Goal: Check status

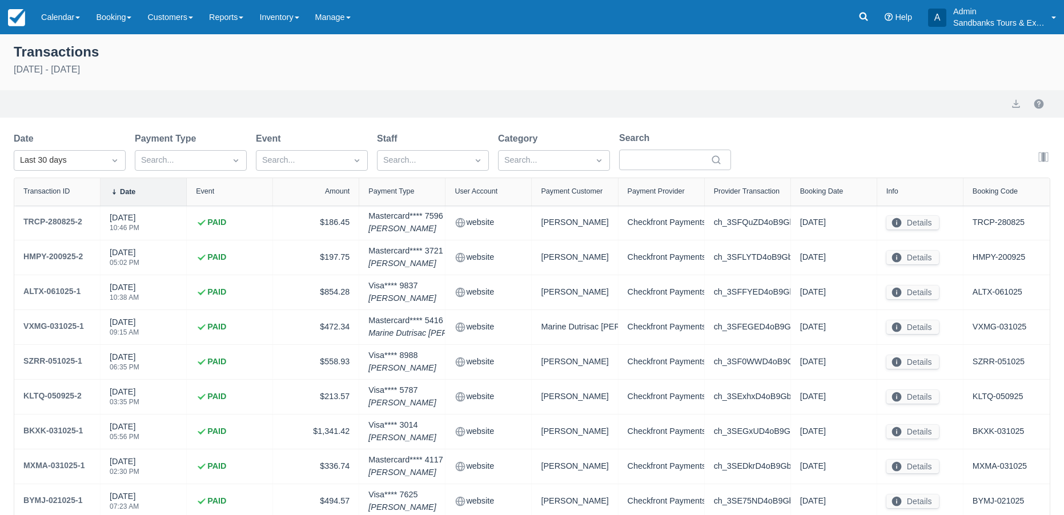
select select "10"
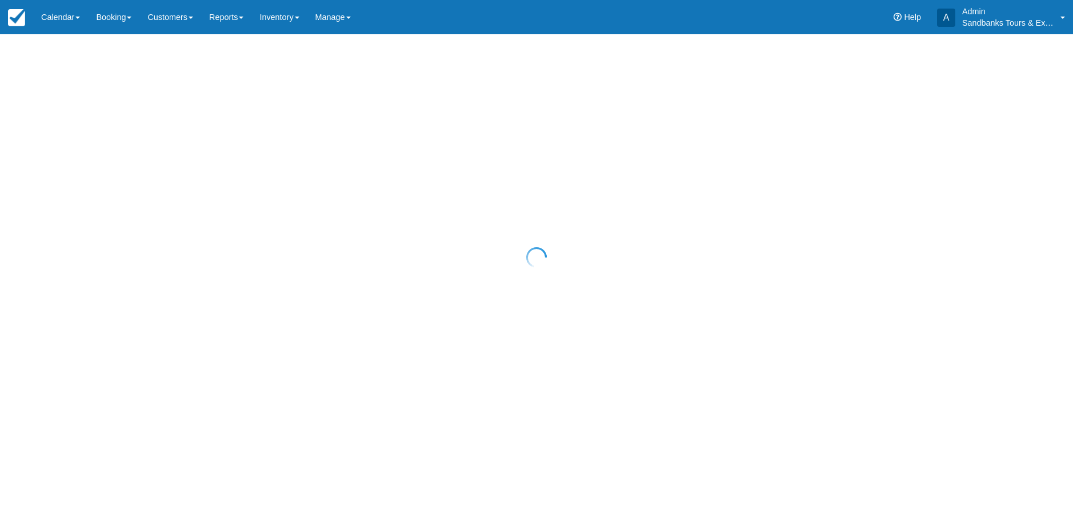
select select "10"
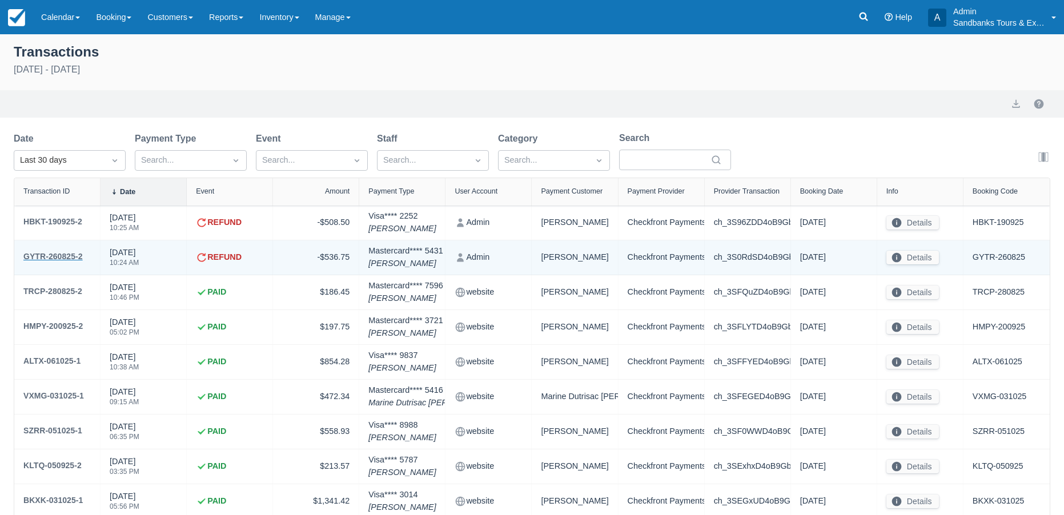
click at [67, 255] on div "GYTR-260825-2" at bounding box center [52, 257] width 59 height 14
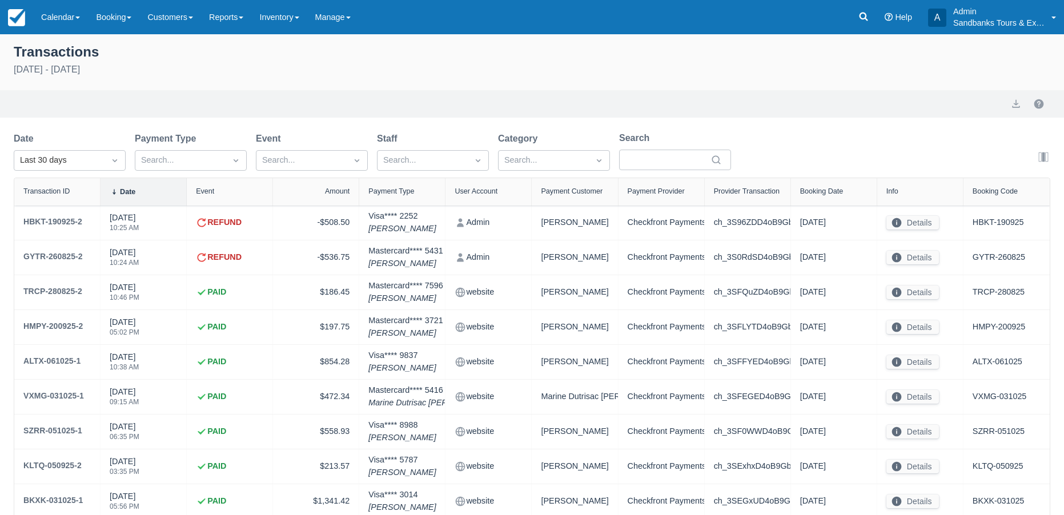
select select "10"
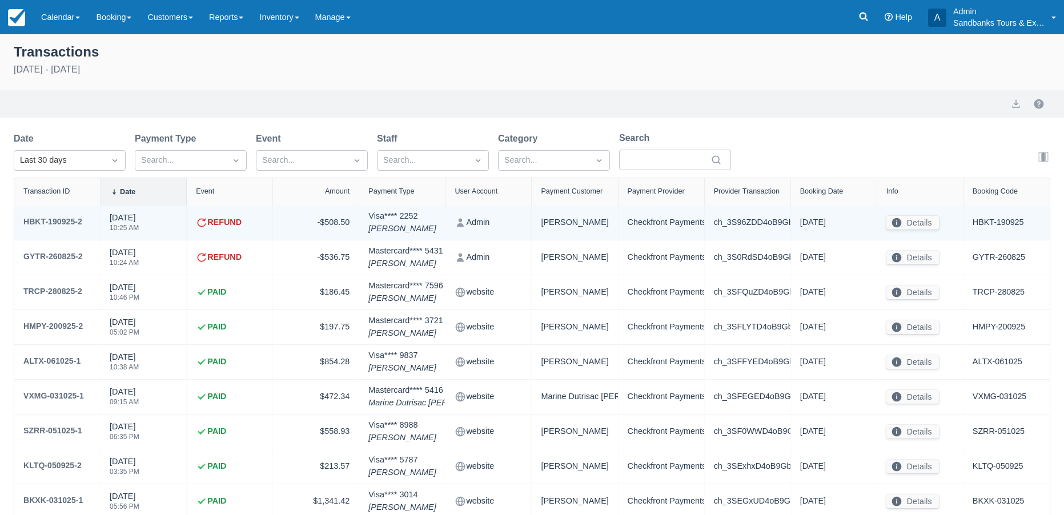
click at [231, 223] on strong "REFUND" at bounding box center [224, 223] width 34 height 13
click at [75, 220] on div "HBKT-190925-2" at bounding box center [52, 222] width 59 height 14
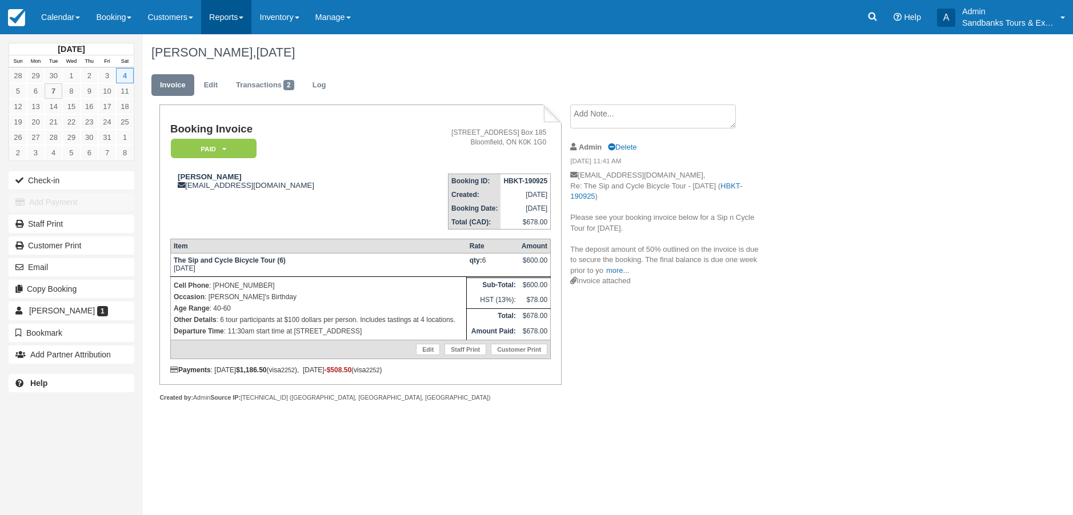
click at [241, 20] on link "Reports" at bounding box center [226, 17] width 50 height 34
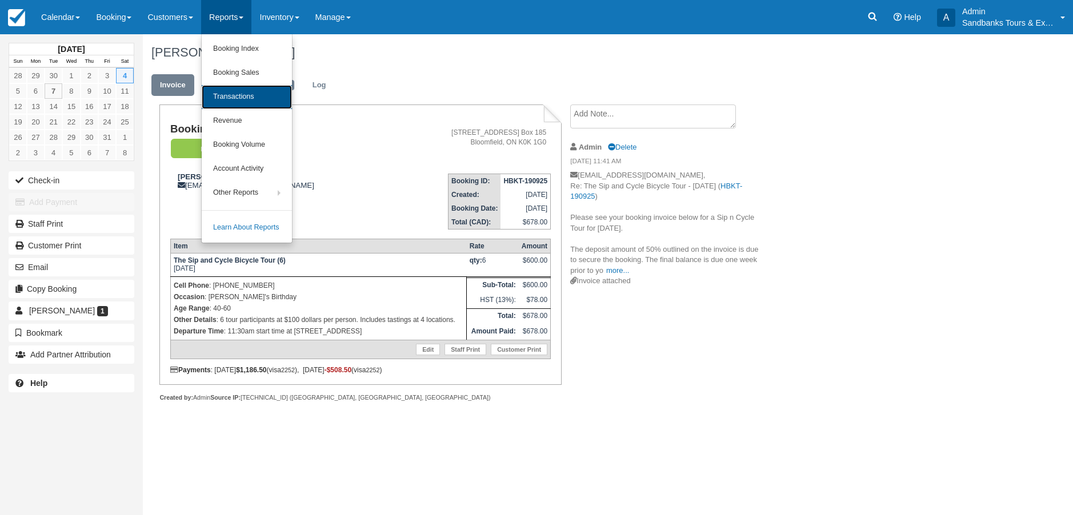
click at [246, 94] on link "Transactions" at bounding box center [247, 97] width 90 height 24
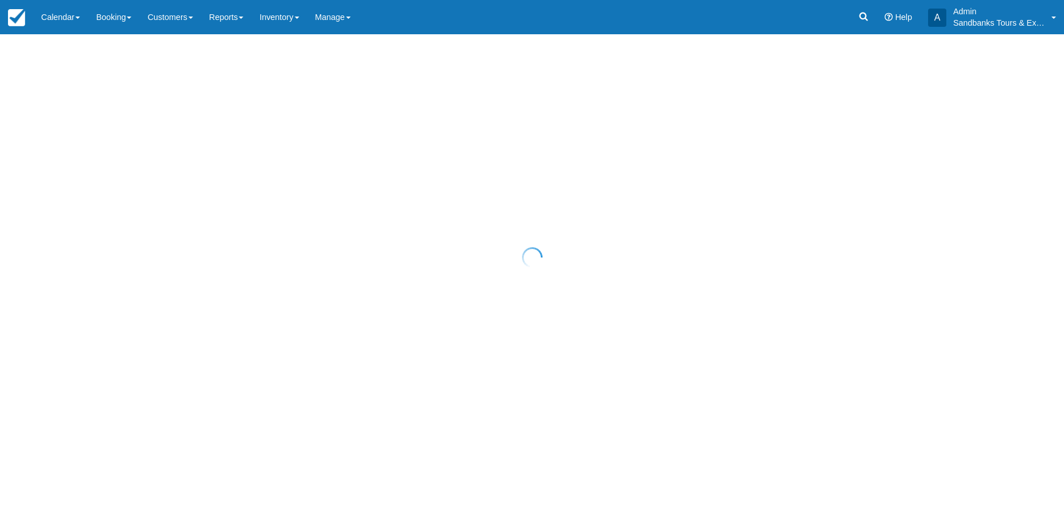
select select "10"
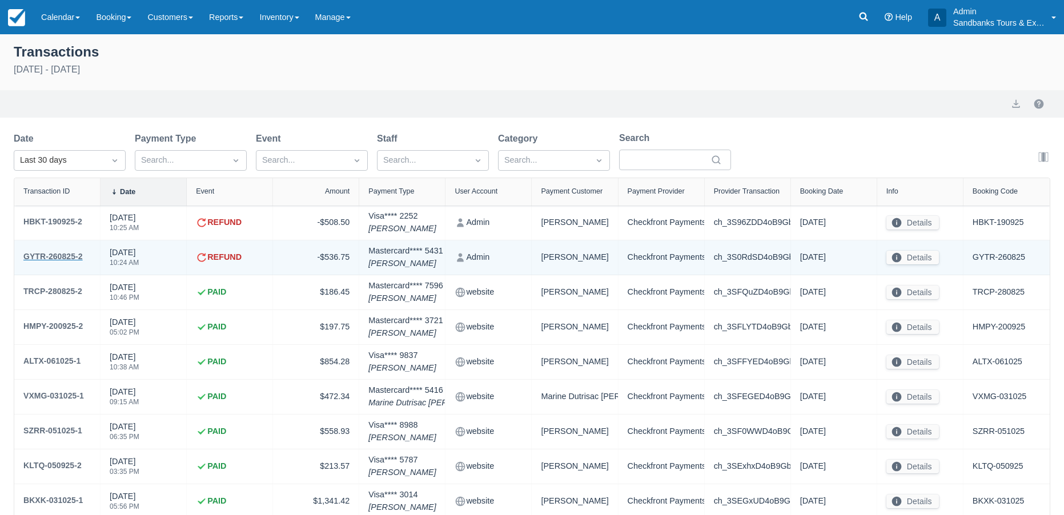
click at [71, 254] on div "GYTR-260825-2" at bounding box center [52, 257] width 59 height 14
